Goal: Check status: Check status

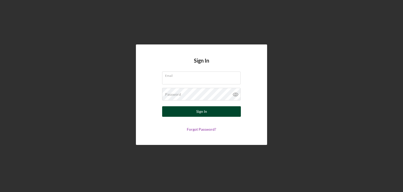
type input "[EMAIL_ADDRESS][DOMAIN_NAME]"
click at [187, 113] on button "Sign In" at bounding box center [201, 111] width 79 height 11
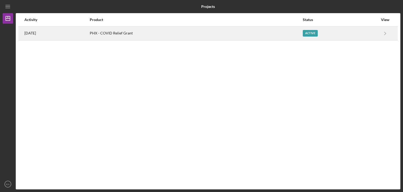
click at [296, 36] on div "PHX - COVID Relief Grant" at bounding box center [196, 33] width 213 height 13
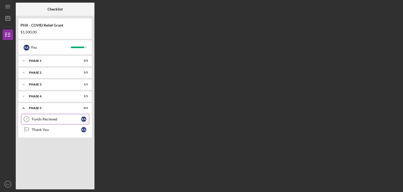
click at [69, 119] on div "Funds Recieved" at bounding box center [56, 119] width 49 height 4
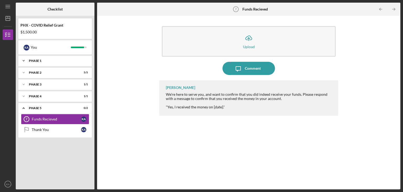
click at [75, 64] on div "Icon/Expander Phase 1 3 / 3" at bounding box center [55, 60] width 74 height 11
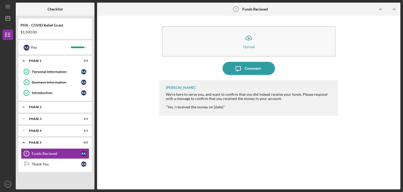
click at [62, 110] on div "Icon/Expander Phase 2 5 / 5" at bounding box center [55, 107] width 74 height 11
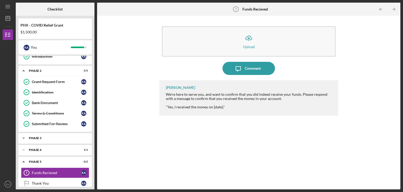
scroll to position [42, 0]
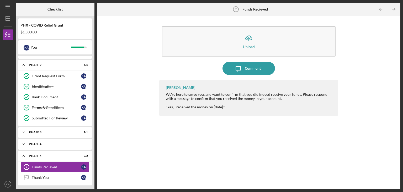
click at [61, 143] on div "Phase 4" at bounding box center [57, 143] width 56 height 3
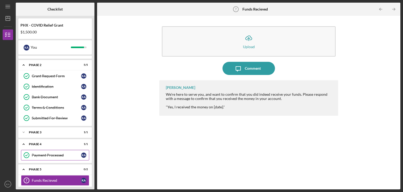
scroll to position [55, 0]
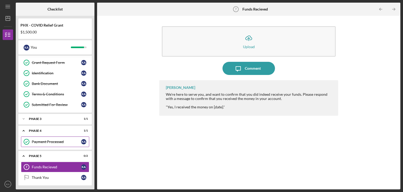
click at [73, 142] on div "Payment Processed" at bounding box center [56, 141] width 49 height 4
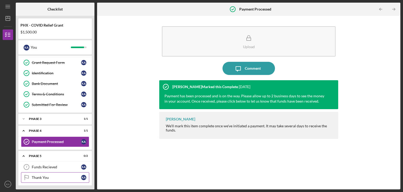
click at [48, 177] on div "Thank You" at bounding box center [56, 177] width 49 height 4
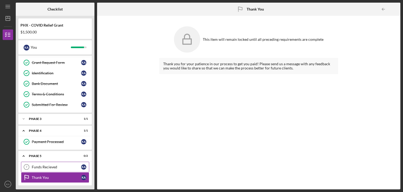
click at [56, 165] on div "Funds Recieved" at bounding box center [56, 167] width 49 height 4
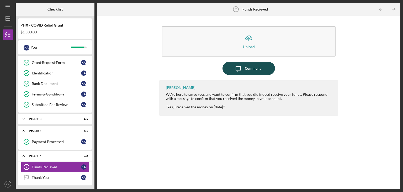
click at [239, 67] on icon "Icon/Message" at bounding box center [238, 68] width 13 height 13
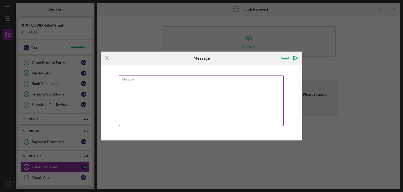
click at [178, 90] on textarea "Message" at bounding box center [201, 100] width 165 height 51
type textarea "n"
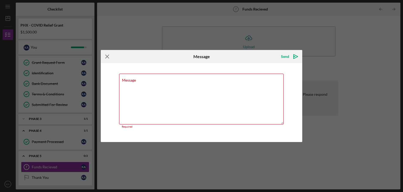
click at [106, 57] on g at bounding box center [107, 56] width 3 height 3
